Goal: Check status: Check status

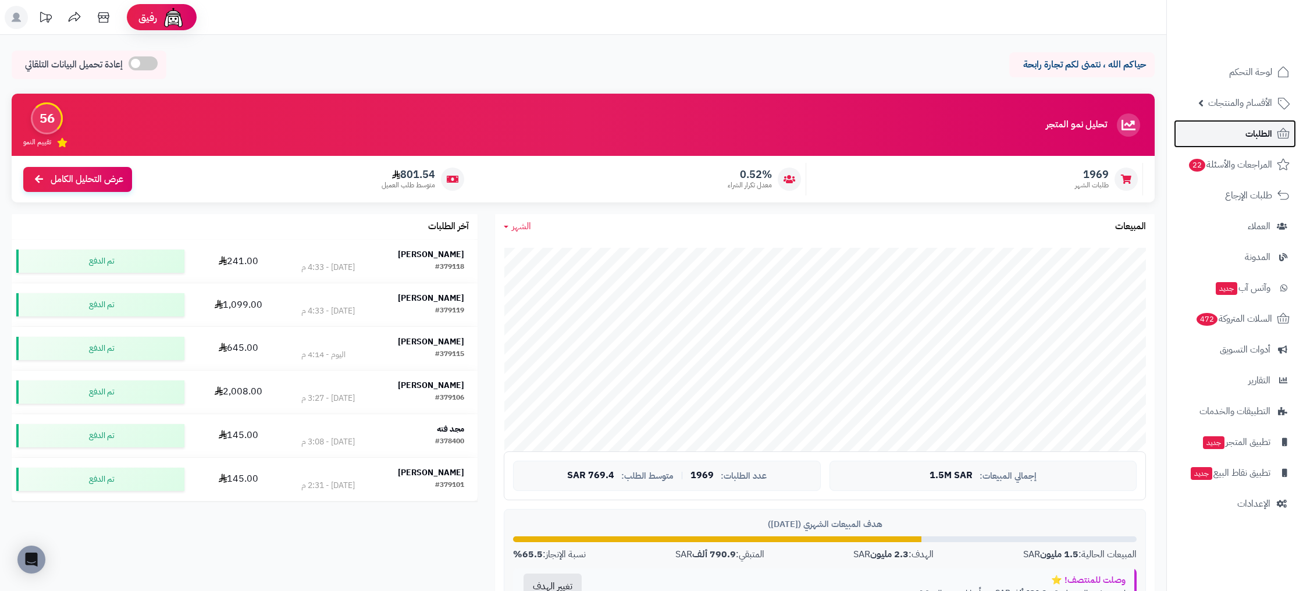
click at [1255, 137] on span "الطلبات" at bounding box center [1258, 134] width 27 height 16
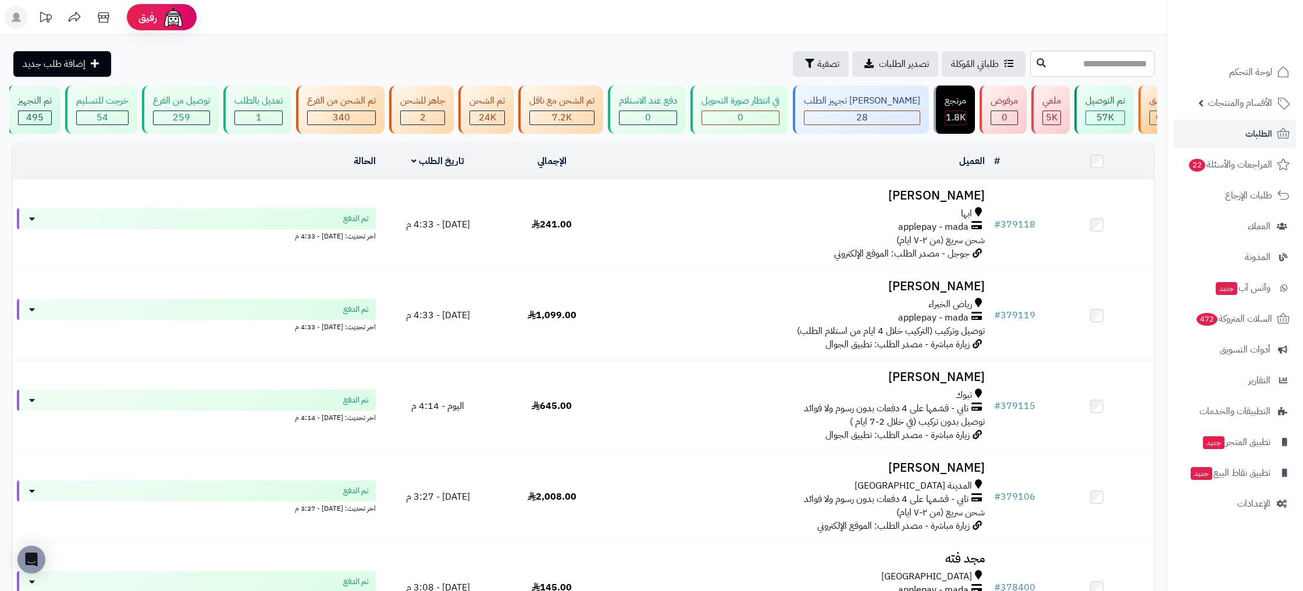
scroll to position [0, -148]
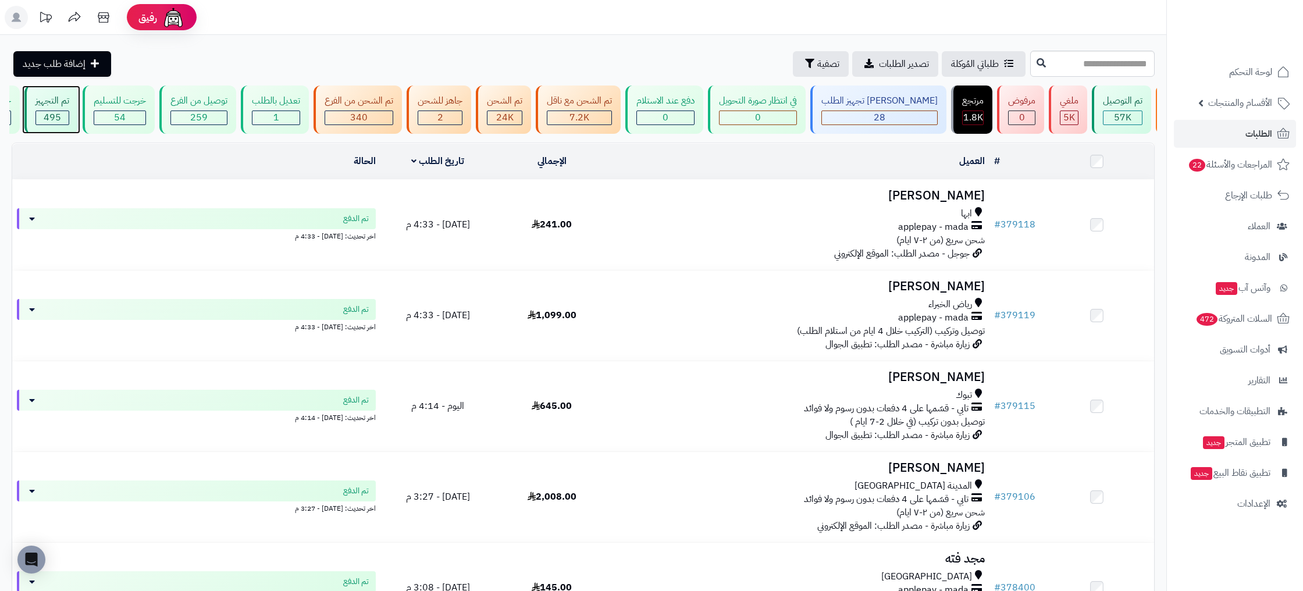
click at [69, 107] on div "تم التجهيز" at bounding box center [52, 100] width 34 height 13
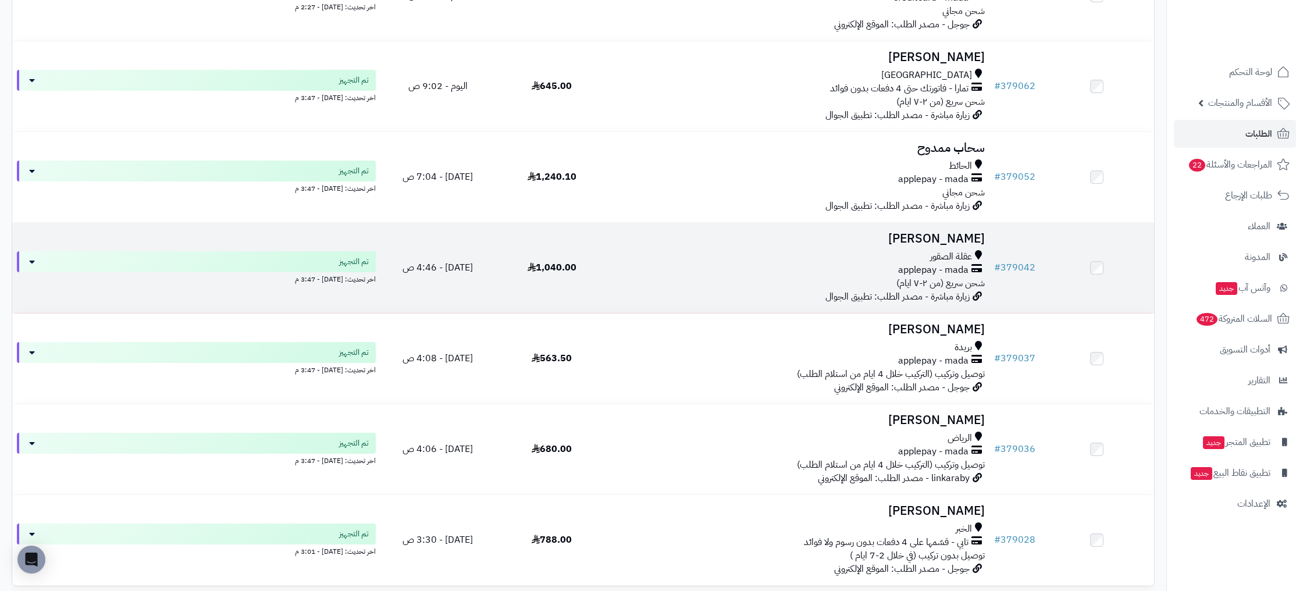
scroll to position [624, 0]
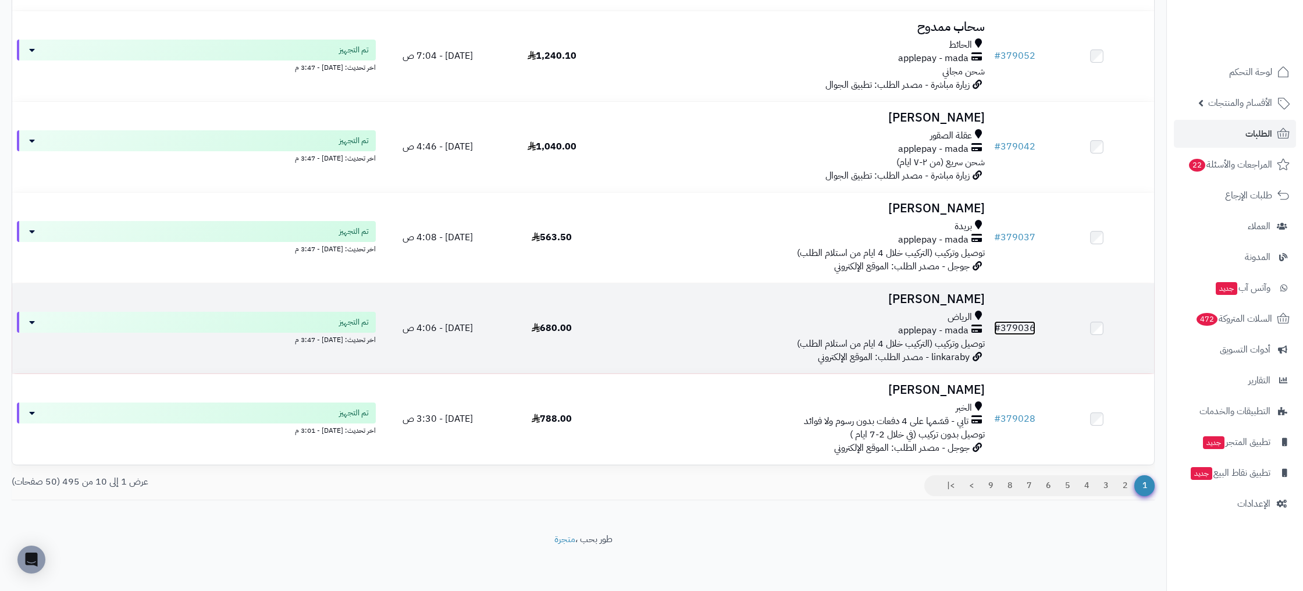
click at [1018, 333] on link "# 379036" at bounding box center [1014, 328] width 41 height 14
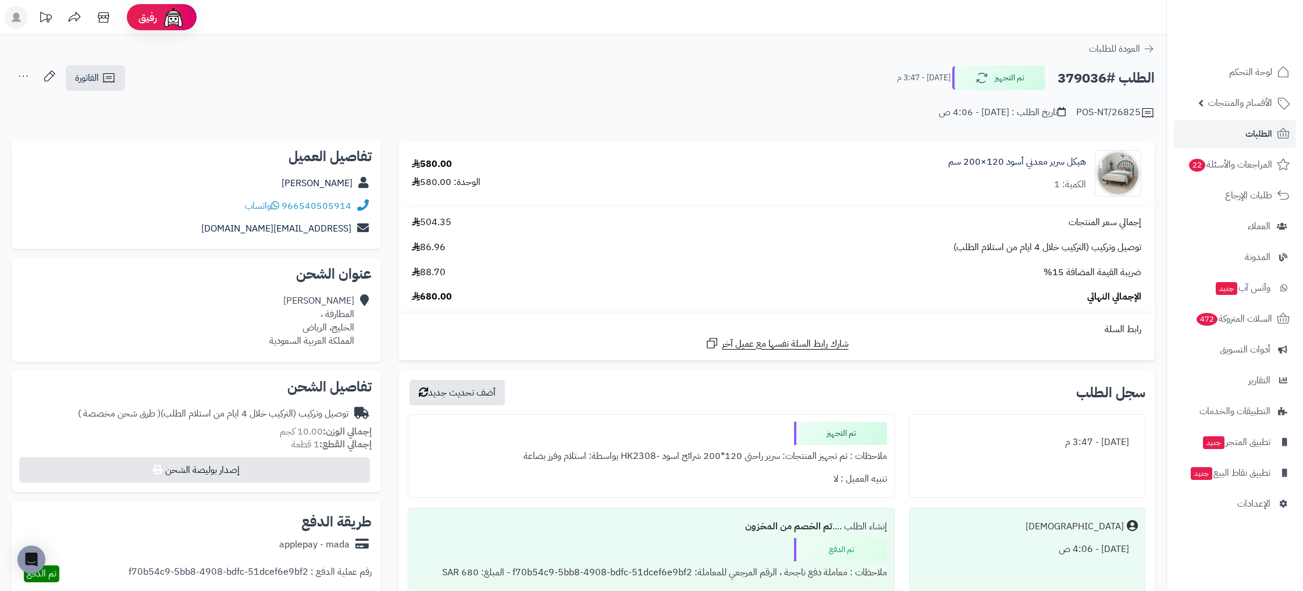
click at [1113, 107] on div "POS-NT/26825" at bounding box center [1115, 113] width 79 height 14
click at [1087, 120] on div "**********" at bounding box center [583, 98] width 1166 height 67
click at [1093, 110] on div "POS-NT/26825" at bounding box center [1115, 113] width 79 height 14
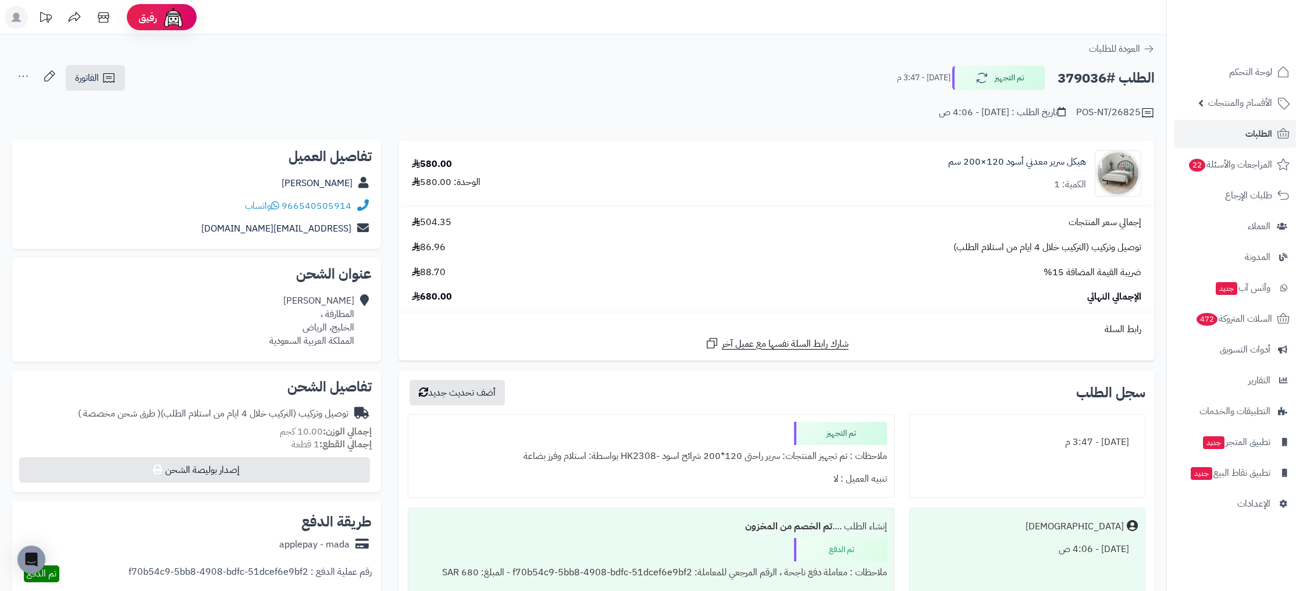
drag, startPoint x: 1082, startPoint y: 112, endPoint x: 1138, endPoint y: 112, distance: 56.4
click at [1138, 112] on div "POS-NT/26825" at bounding box center [1115, 113] width 79 height 14
copy div "POS-NT/26825"
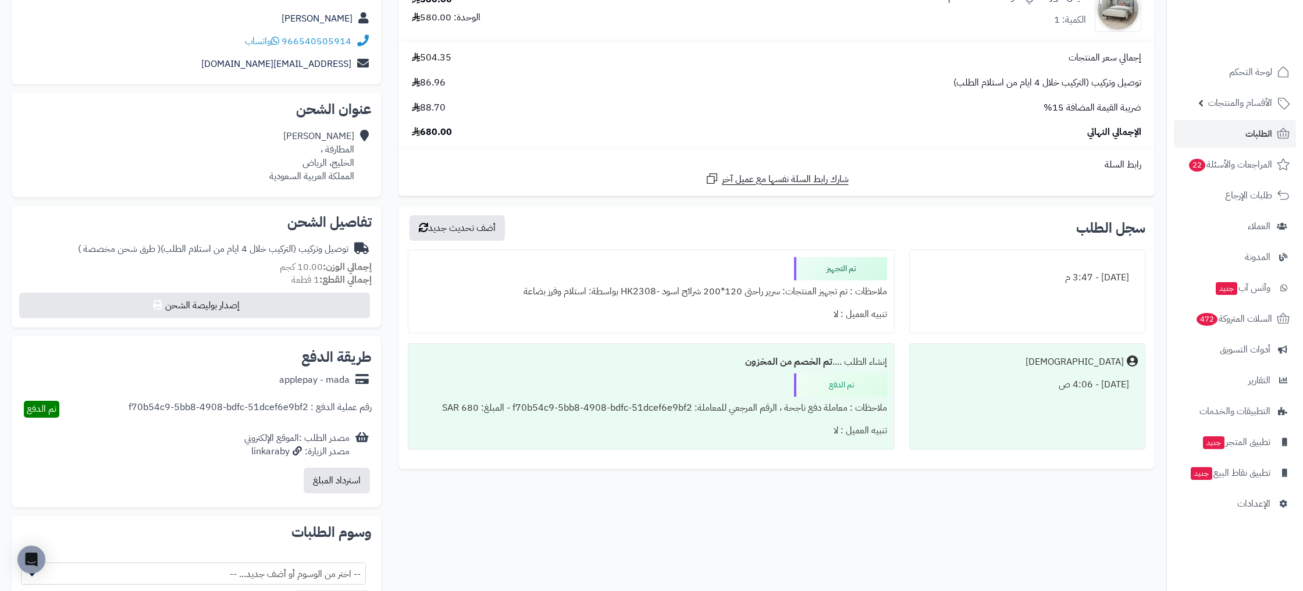
scroll to position [214, 0]
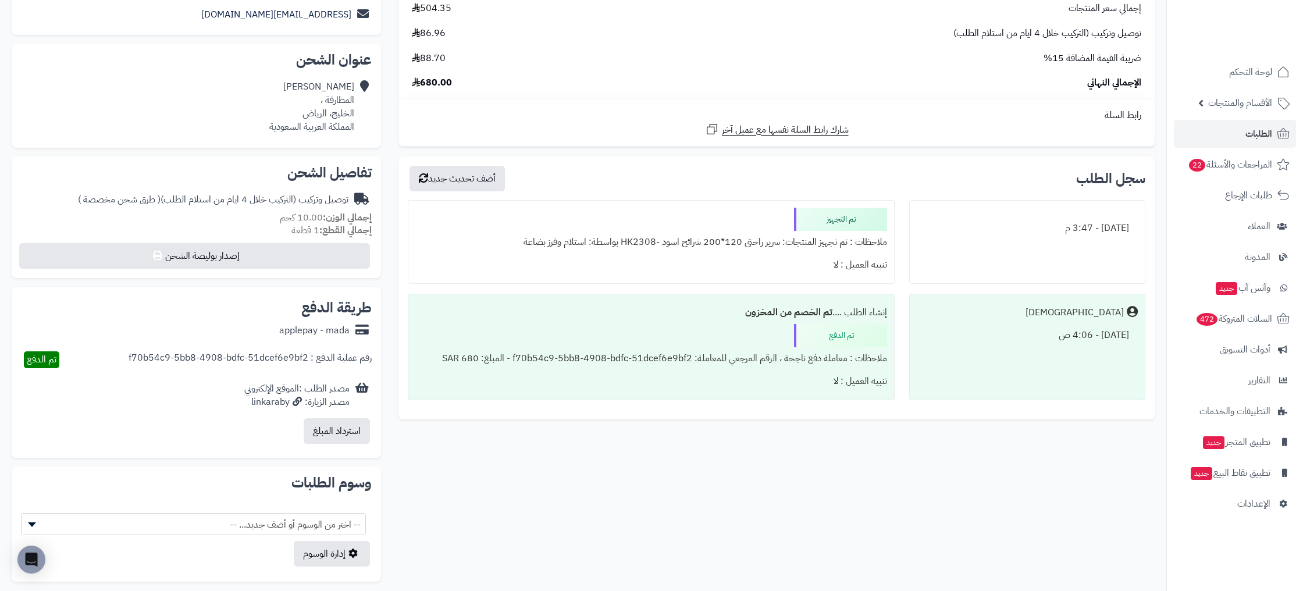
drag, startPoint x: 877, startPoint y: 223, endPoint x: 809, endPoint y: 220, distance: 67.6
click at [811, 220] on div "تم التجهيز" at bounding box center [840, 219] width 93 height 23
drag, startPoint x: 571, startPoint y: 241, endPoint x: 523, endPoint y: 243, distance: 48.3
click at [523, 243] on div "ملاحظات : تم تجهيز المنتجات: سرير راحتى 120*200 شرائح اسود -HK2308 بواسطة: استل…" at bounding box center [651, 242] width 472 height 23
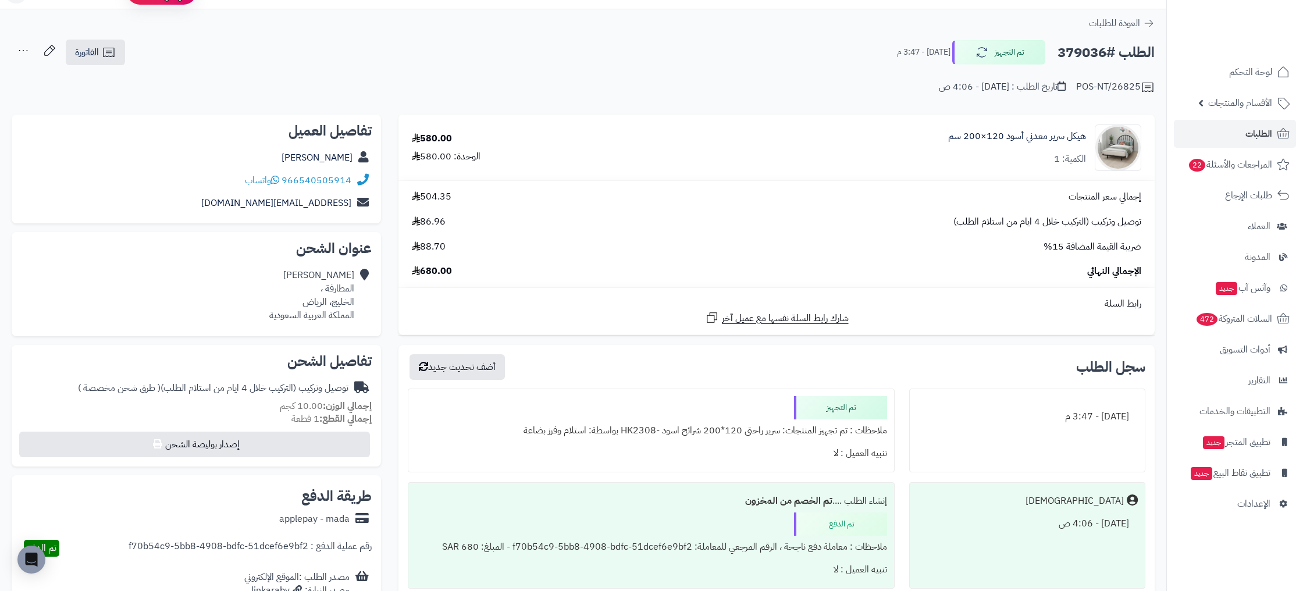
scroll to position [0, 0]
